Goal: Ask a question: Seek information or help from site administrators or community

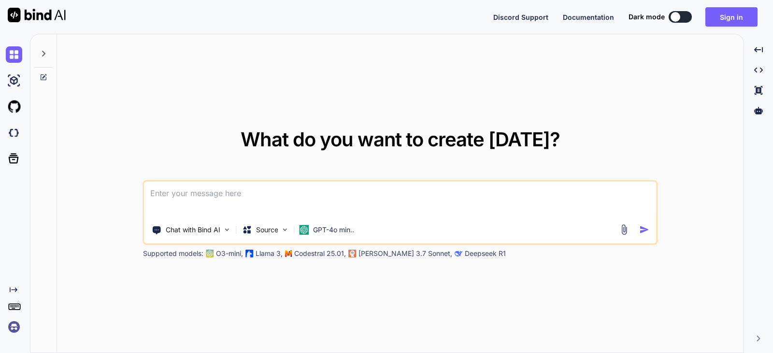
click at [217, 197] on textarea at bounding box center [400, 200] width 512 height 36
click at [259, 200] on textarea at bounding box center [400, 200] width 512 height 36
click at [314, 199] on textarea at bounding box center [400, 200] width 512 height 36
paste textarea
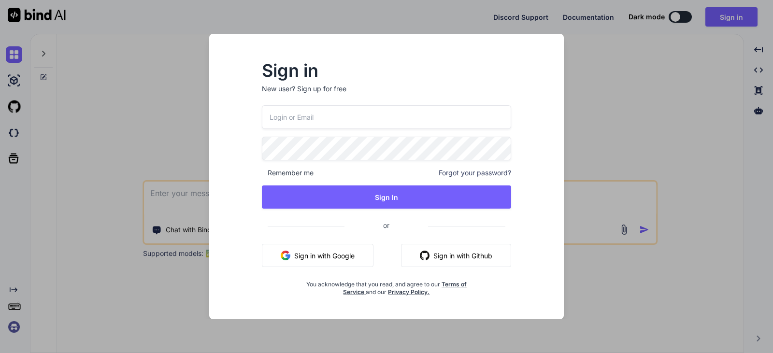
click at [334, 249] on button "Sign in with Google" at bounding box center [318, 255] width 112 height 23
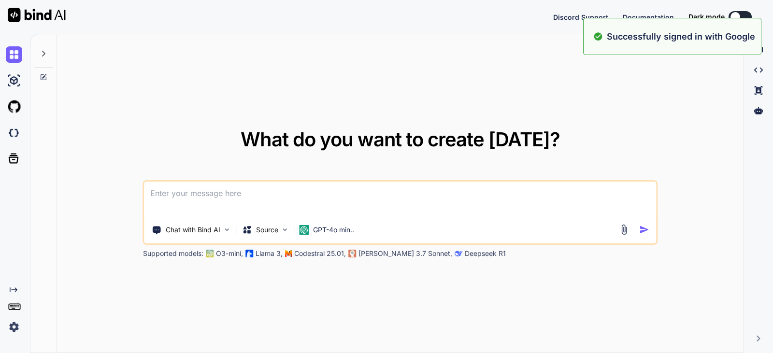
click at [274, 195] on textarea at bounding box center [400, 200] width 512 height 36
paste textarea "when i run the attached code displaying below output "C:\Program Files\Python31…"
type textarea "when i run the attached code displaying below output "C:\Program Files\Python31…"
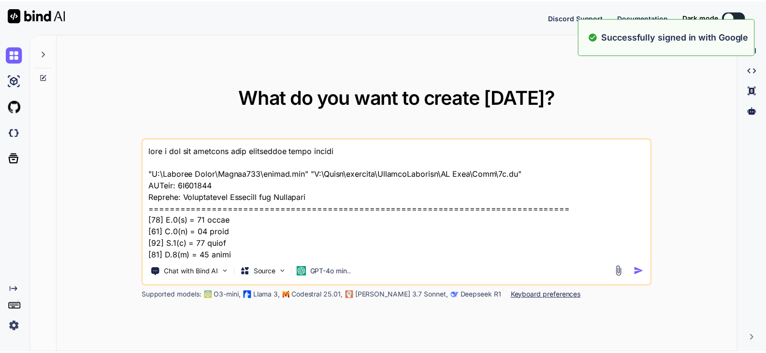
scroll to position [801, 0]
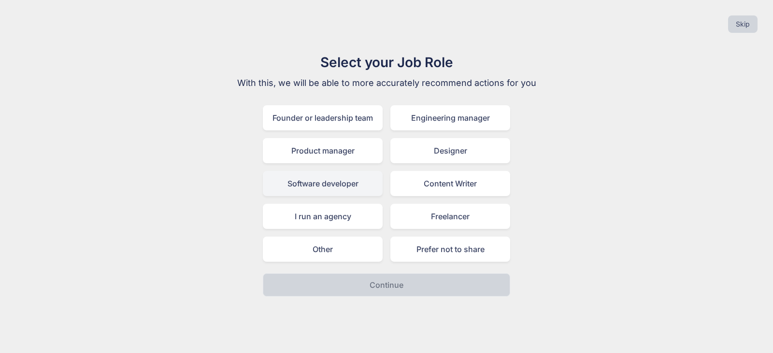
click at [340, 189] on div "Software developer" at bounding box center [323, 183] width 120 height 25
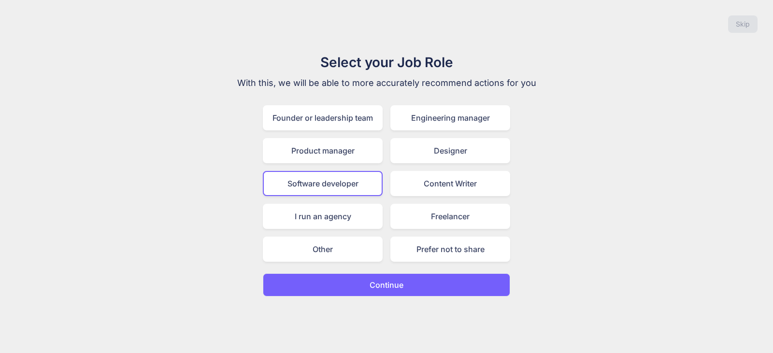
click at [389, 277] on button "Continue" at bounding box center [386, 284] width 247 height 23
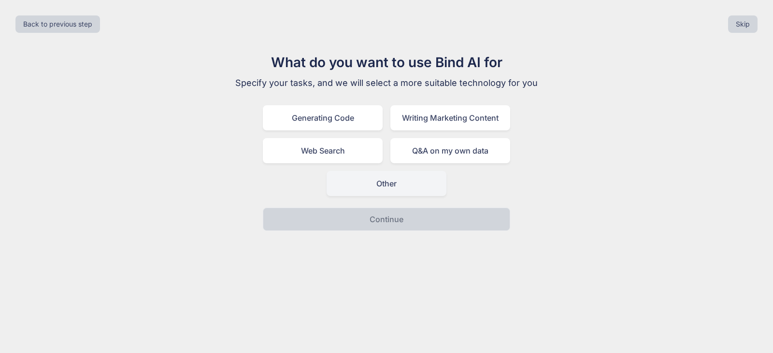
click at [369, 187] on div "Other" at bounding box center [387, 183] width 120 height 25
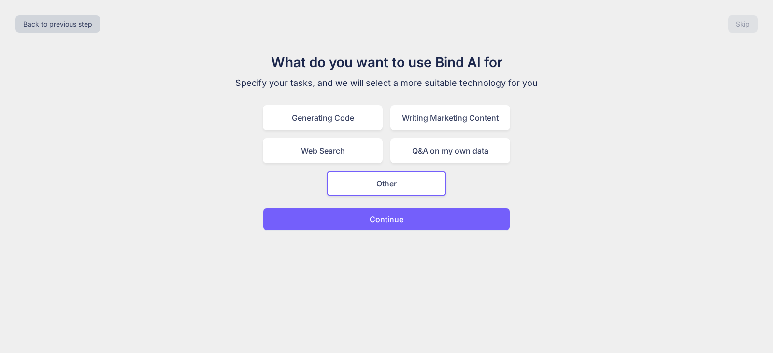
click at [367, 222] on button "Continue" at bounding box center [386, 219] width 247 height 23
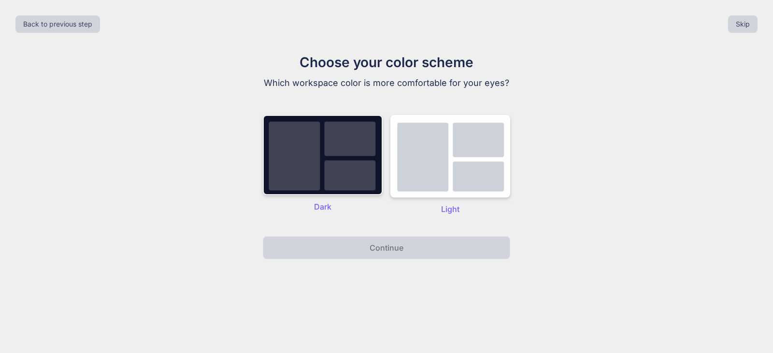
click at [321, 154] on img at bounding box center [323, 155] width 120 height 80
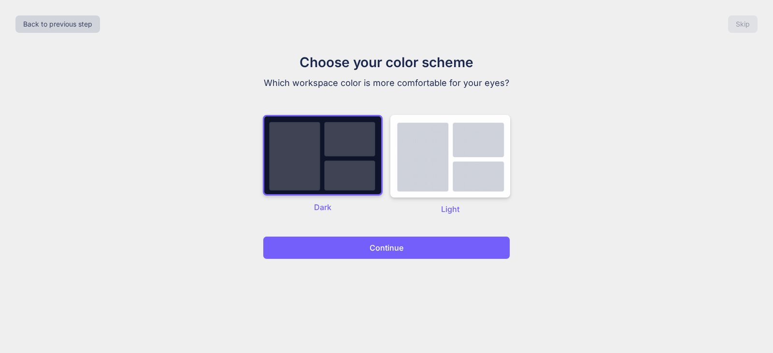
click at [349, 247] on button "Continue" at bounding box center [386, 247] width 247 height 23
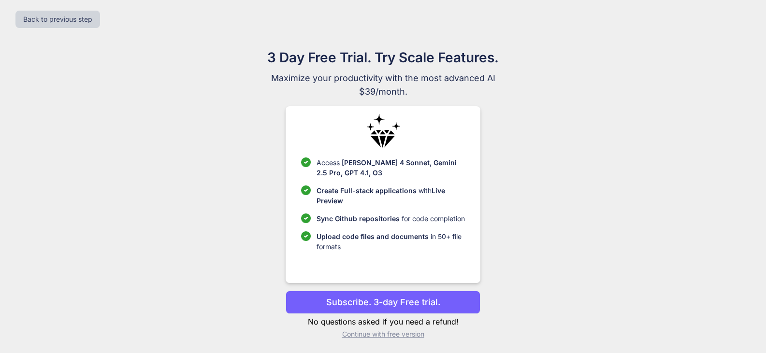
scroll to position [6, 0]
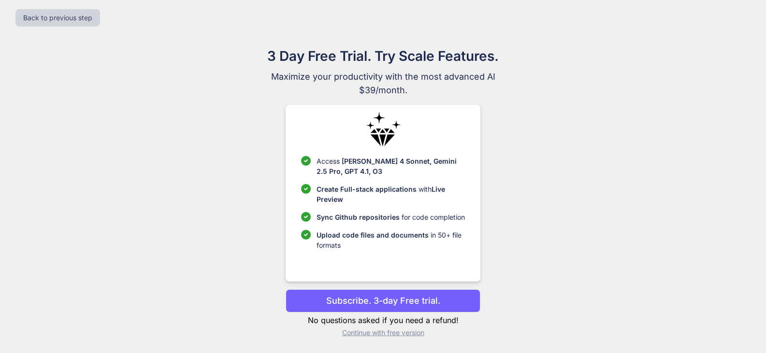
click at [419, 300] on p "Subscribe. 3-day Free trial." at bounding box center [383, 300] width 114 height 13
click at [390, 337] on p "Continue with free version" at bounding box center [382, 333] width 195 height 10
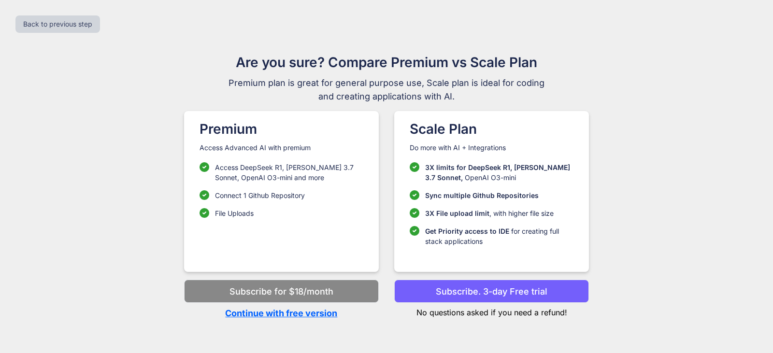
click at [316, 313] on p "Continue with free version" at bounding box center [281, 313] width 195 height 13
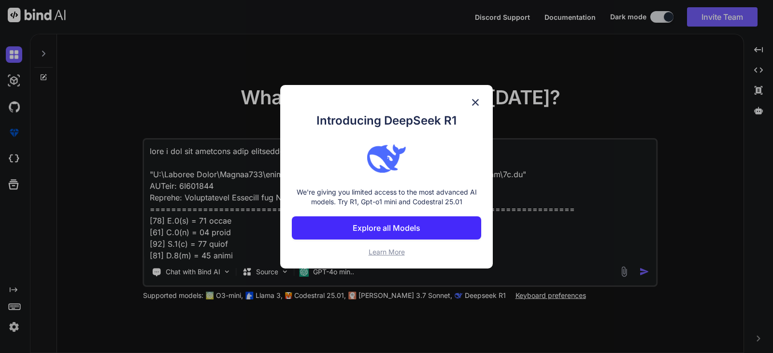
click at [409, 229] on p "Explore all Models" at bounding box center [387, 228] width 68 height 12
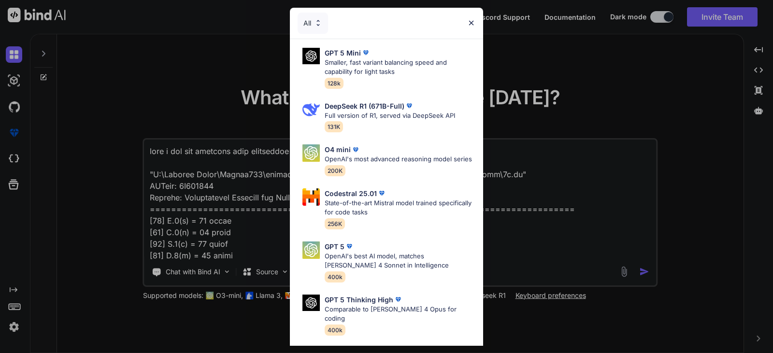
click at [472, 25] on img at bounding box center [471, 23] width 8 height 8
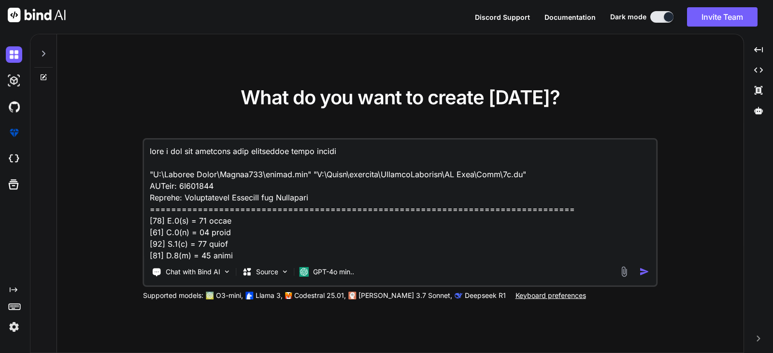
click at [356, 151] on textarea at bounding box center [400, 200] width 512 height 120
drag, startPoint x: 203, startPoint y: 151, endPoint x: 237, endPoint y: 150, distance: 33.8
click at [237, 150] on textarea at bounding box center [400, 200] width 512 height 120
click at [298, 163] on textarea at bounding box center [400, 200] width 512 height 120
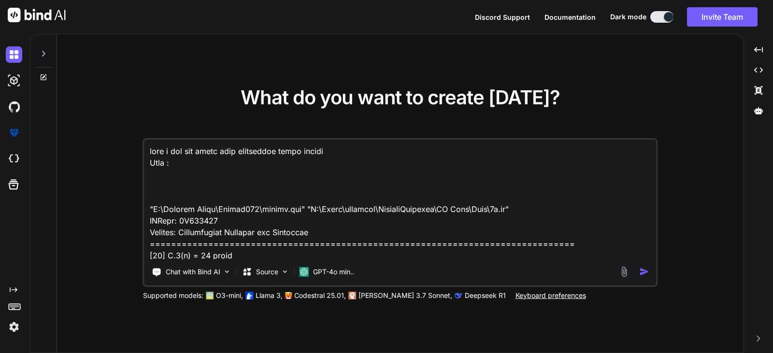
click at [234, 162] on textarea at bounding box center [400, 200] width 512 height 120
click at [211, 177] on textarea at bounding box center [400, 200] width 512 height 120
click at [202, 185] on textarea at bounding box center [400, 200] width 512 height 120
paste textarea "import pdfplumber import pandas as pd import re import tkinter as tk from tkint…"
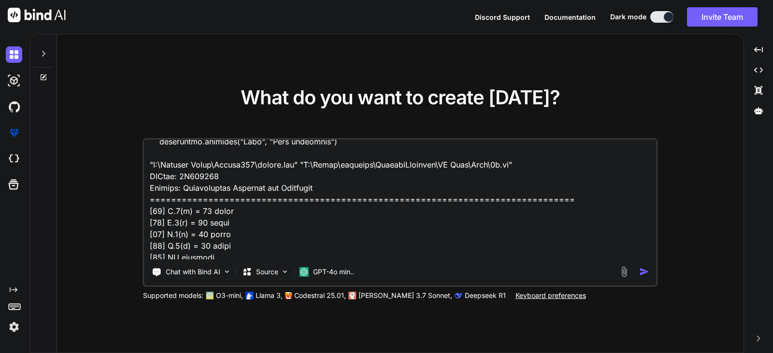
scroll to position [4747, 0]
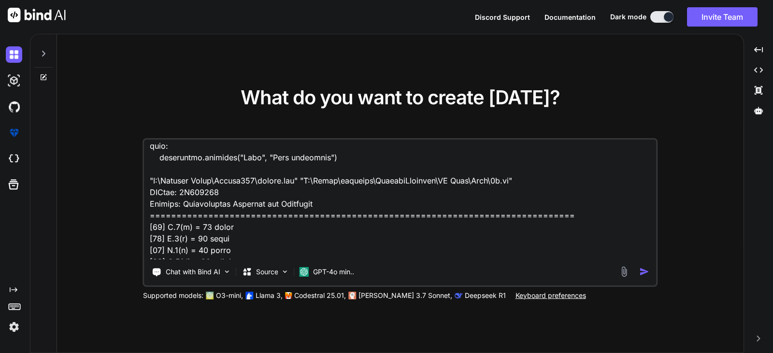
click at [188, 171] on textarea at bounding box center [400, 200] width 512 height 120
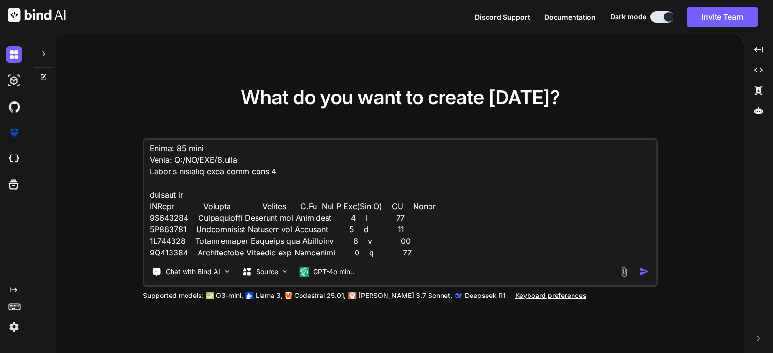
scroll to position [5385, 0]
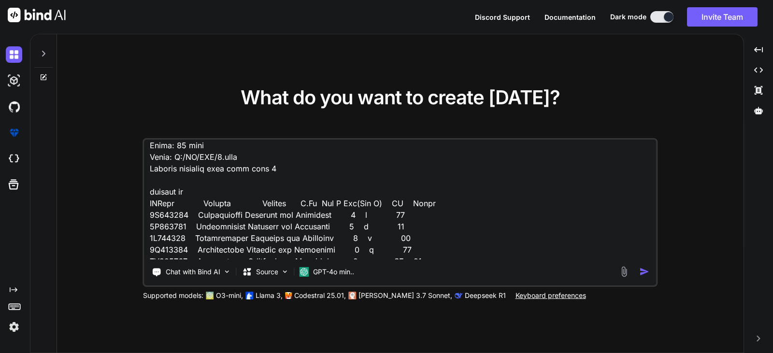
drag, startPoint x: 197, startPoint y: 188, endPoint x: 158, endPoint y: 184, distance: 38.4
click at [158, 184] on textarea at bounding box center [400, 200] width 512 height 120
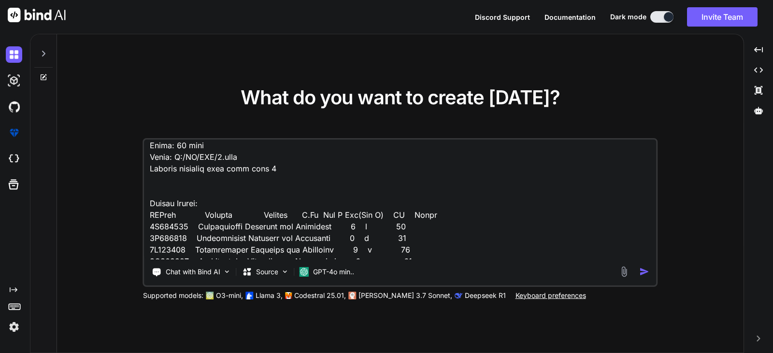
type textarea "when i run the below code displaying below output Code : import pdfplumber impo…"
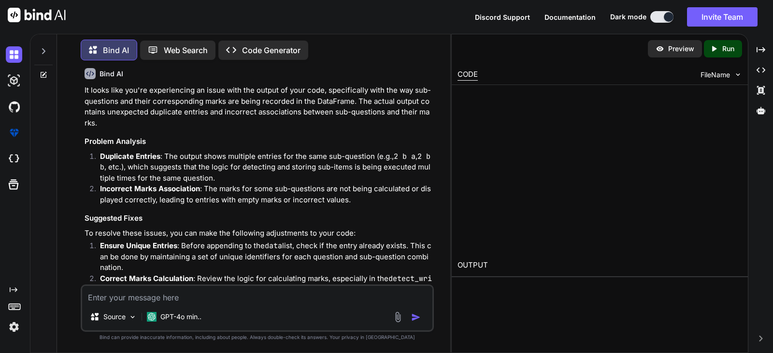
scroll to position [1942, 0]
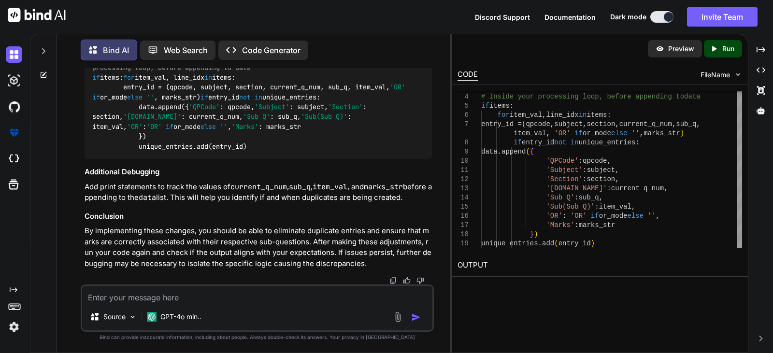
click at [722, 51] on p "Run" at bounding box center [728, 49] width 12 height 10
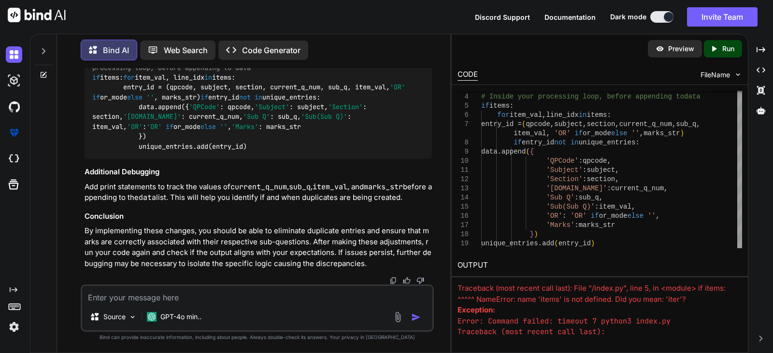
click at [181, 294] on textarea at bounding box center [257, 294] width 350 height 17
type textarea "can u send the updated code"
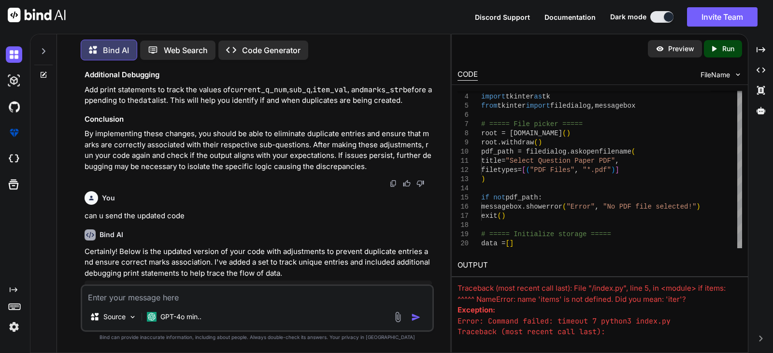
scroll to position [2166, 0]
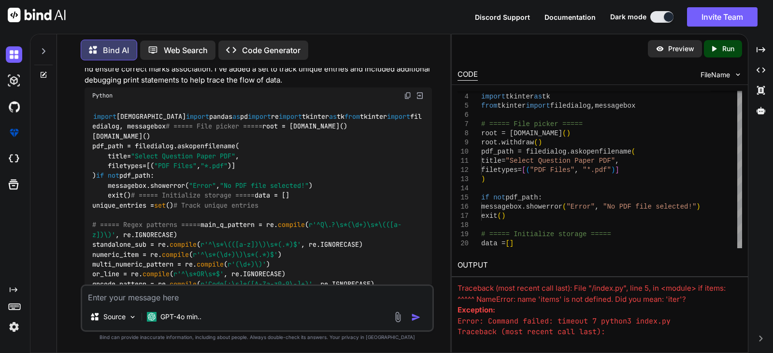
click at [407, 99] on img at bounding box center [408, 96] width 8 height 8
click at [121, 45] on p "Bind AI" at bounding box center [116, 50] width 26 height 12
click at [181, 45] on p "Web Search" at bounding box center [186, 50] width 44 height 12
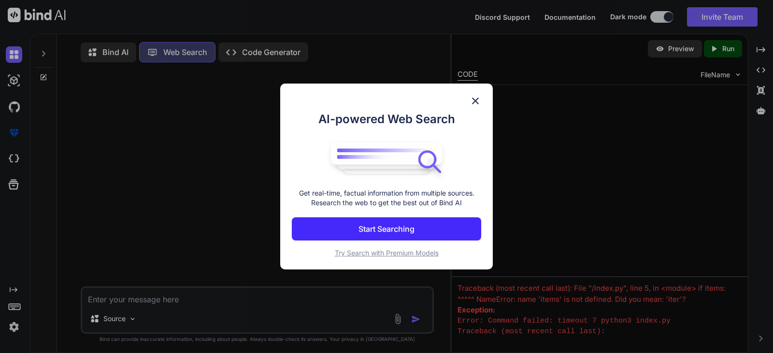
scroll to position [4, 0]
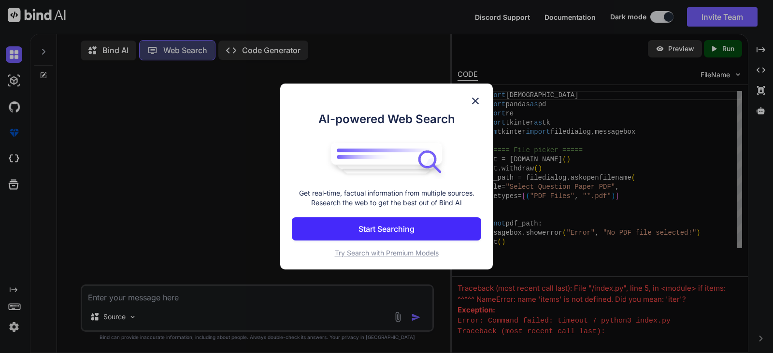
click at [398, 230] on p "Start Searching" at bounding box center [386, 229] width 56 height 12
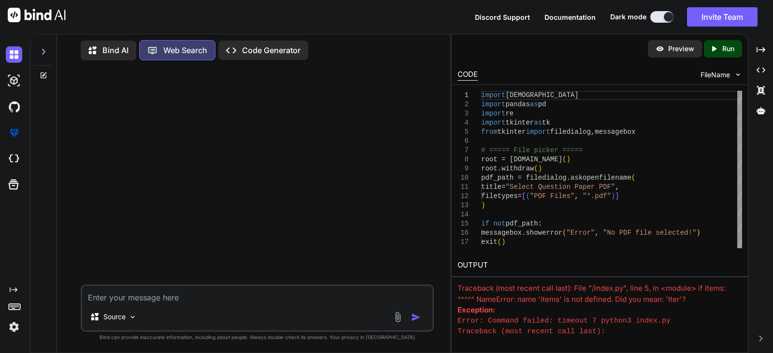
click at [129, 48] on div "Bind AI" at bounding box center [109, 51] width 56 height 20
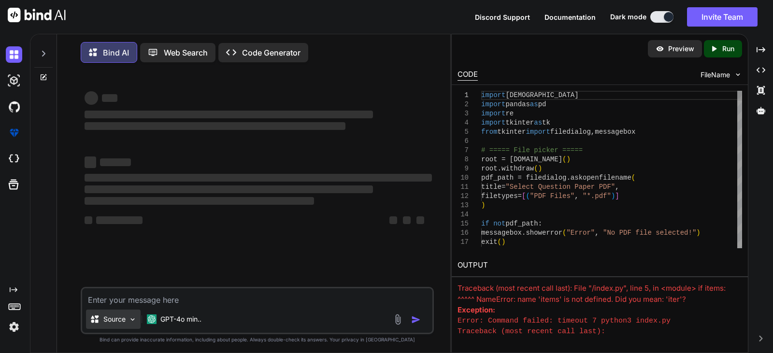
click at [126, 321] on p "Source" at bounding box center [114, 319] width 22 height 10
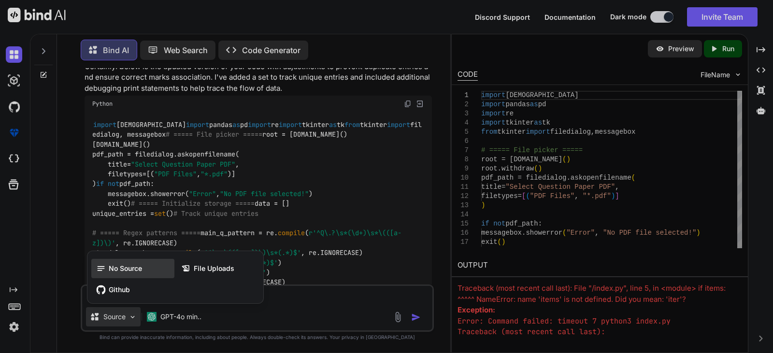
scroll to position [2158, 0]
click at [310, 150] on div at bounding box center [386, 176] width 773 height 353
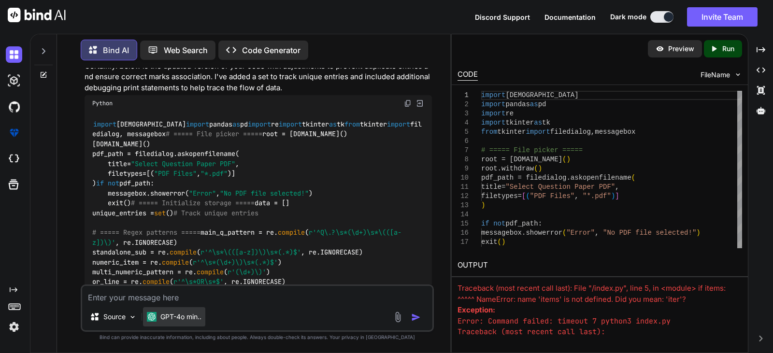
click at [162, 318] on p "GPT-4o min.." at bounding box center [180, 317] width 41 height 10
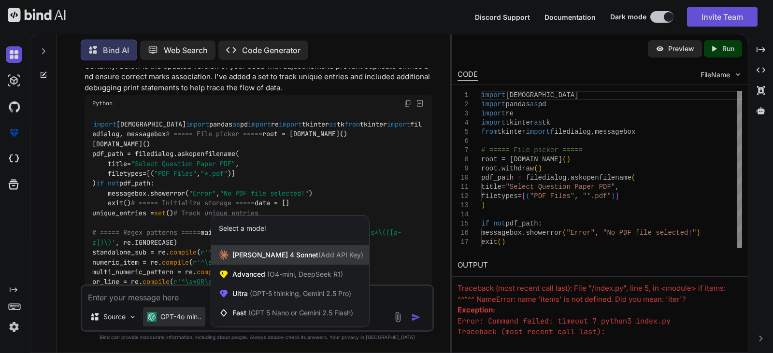
click at [303, 259] on span "[PERSON_NAME] 4 Sonnet (Add API Key)" at bounding box center [297, 255] width 131 height 10
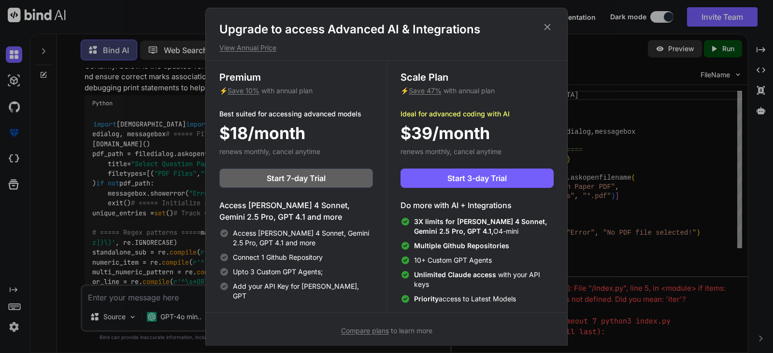
click at [549, 26] on icon at bounding box center [547, 27] width 11 height 11
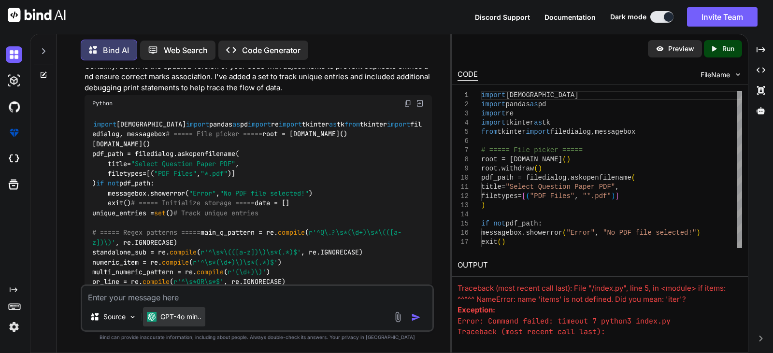
click at [193, 315] on p "GPT-4o min.." at bounding box center [180, 317] width 41 height 10
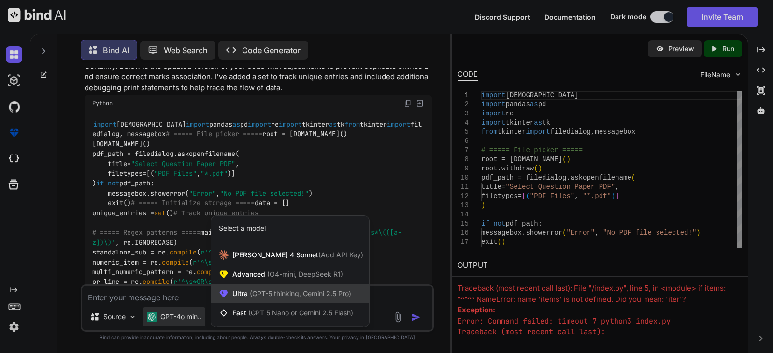
click at [301, 293] on span "(GPT-5 thinking, Gemini 2.5 Pro)" at bounding box center [299, 293] width 103 height 8
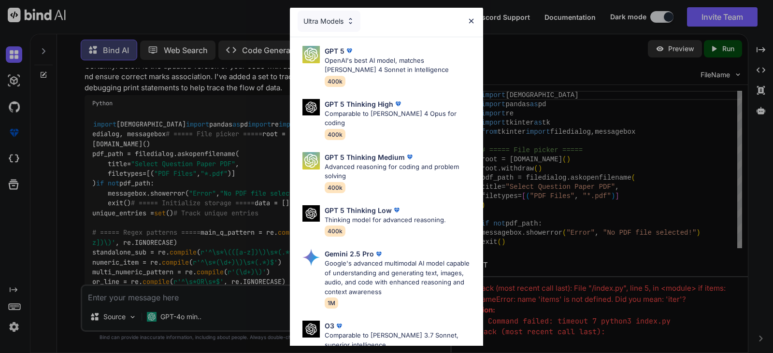
scroll to position [0, 0]
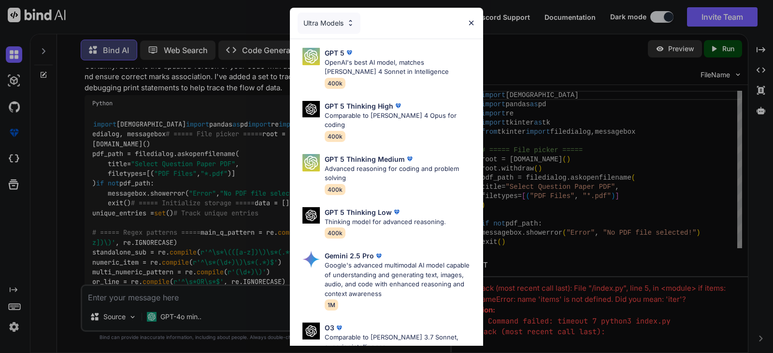
click at [471, 21] on img at bounding box center [471, 23] width 8 height 8
